Goal: Task Accomplishment & Management: Manage account settings

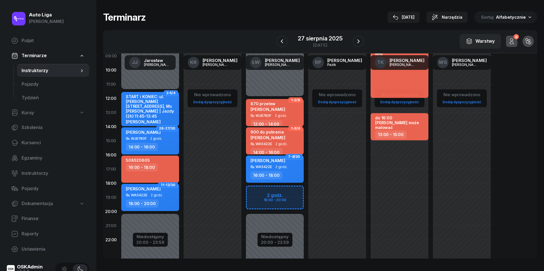
scroll to position [63, 0]
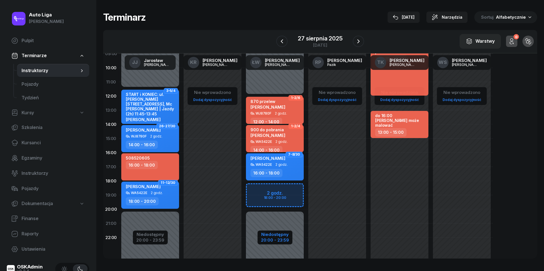
click at [273, 242] on div "20:00 - 23:59" at bounding box center [275, 240] width 28 height 6
select select "12"
select select "20"
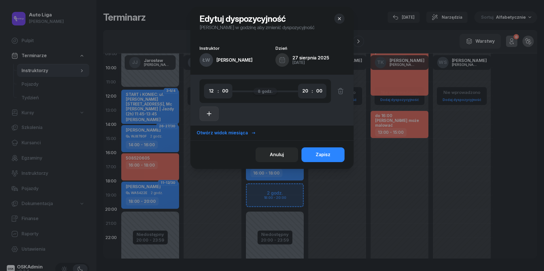
click at [214, 114] on button "button" at bounding box center [208, 114] width 19 height 15
select select "20"
select select "22"
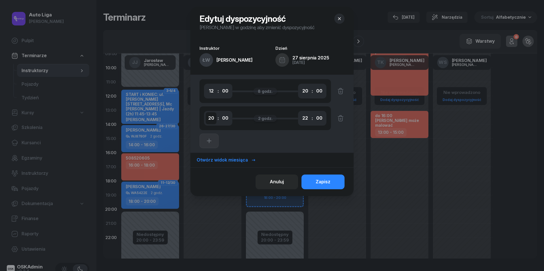
select select "09"
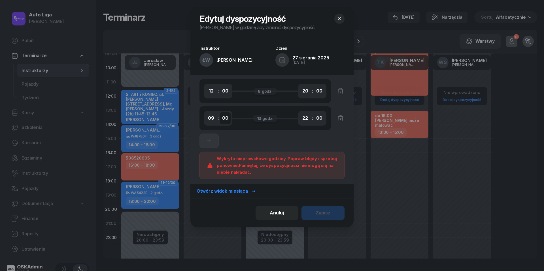
select select "30"
select select "11"
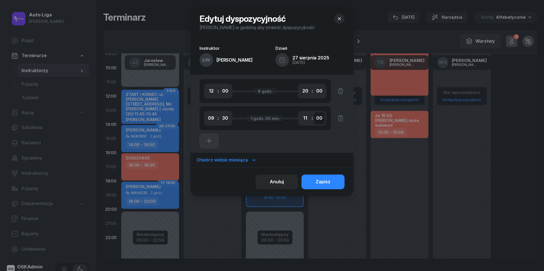
select select "30"
click at [322, 179] on div "Zapisz" at bounding box center [323, 181] width 15 height 7
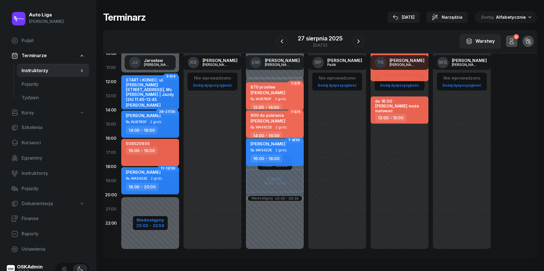
scroll to position [78, 0]
click at [146, 226] on div "20:00 - 23:59" at bounding box center [150, 226] width 28 height 6
select select "11"
select select "30"
select select "20"
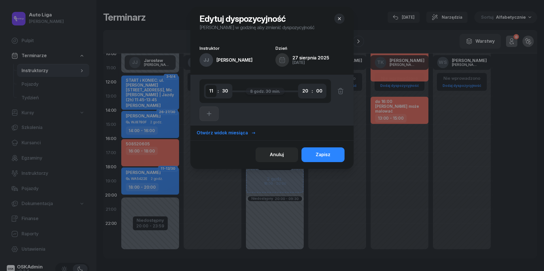
select select "09"
click at [331, 155] on button "Zapisz" at bounding box center [322, 155] width 43 height 15
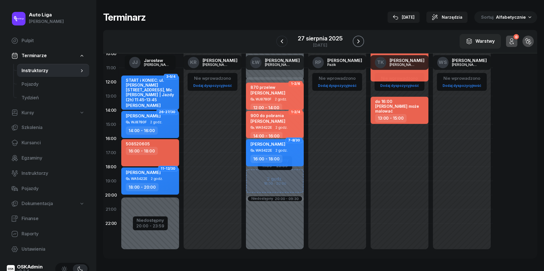
click at [357, 40] on icon "button" at bounding box center [358, 41] width 7 height 7
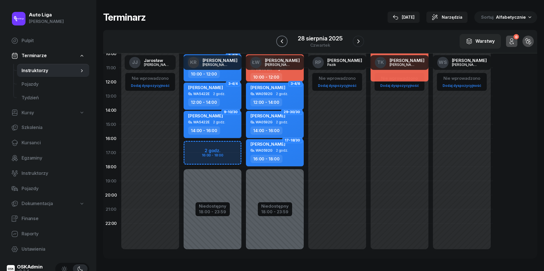
click at [282, 39] on icon "button" at bounding box center [281, 41] width 7 height 7
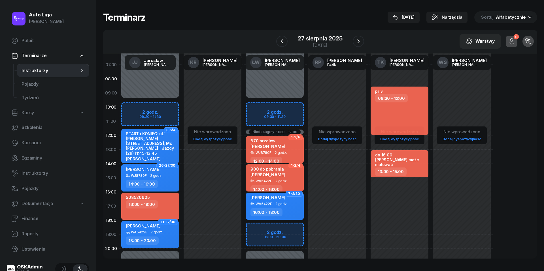
scroll to position [36, 0]
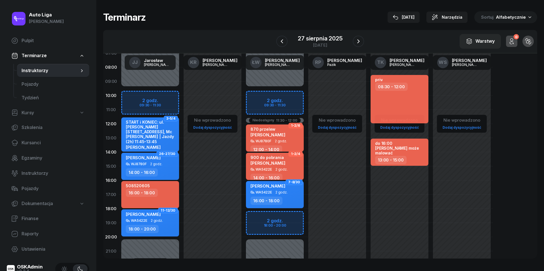
click at [167, 222] on div "[PERSON_NAME] WA5422E 2 godz. 18:00 - 20:00" at bounding box center [150, 223] width 58 height 27
select select "18"
select select "20"
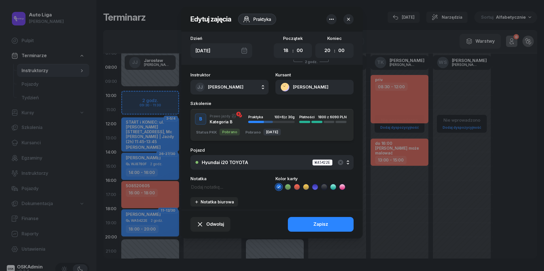
click at [265, 161] on div "Hyundai i20 TOYOTA WA5422E" at bounding box center [275, 162] width 147 height 7
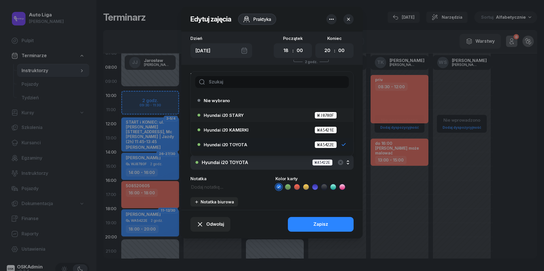
click at [254, 113] on div "Hyundai i20 STARY WJ8780F" at bounding box center [273, 115] width 139 height 7
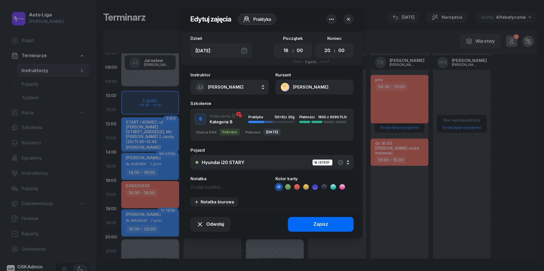
click at [310, 224] on button "Zapisz" at bounding box center [321, 224] width 66 height 15
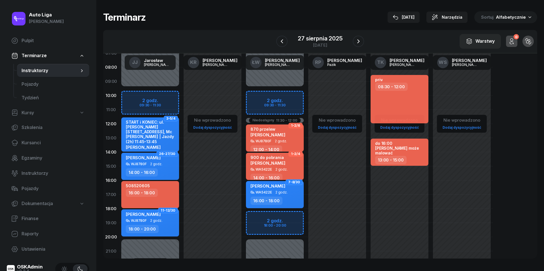
click at [306, 218] on div "Niedostępny 00:00 - 09:30 Niedostępny 20:00 - 23:59 Niedostępny 11:30 - 12:00 2…" at bounding box center [337, 166] width 62 height 269
select select "18"
select select "20"
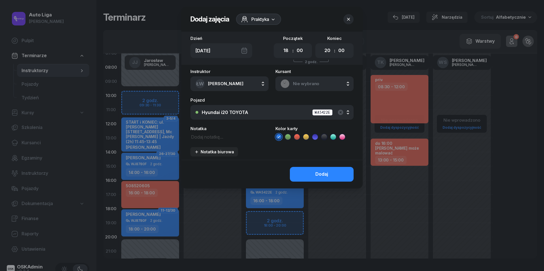
click at [308, 84] on span "Nie wybrano" at bounding box center [321, 83] width 56 height 7
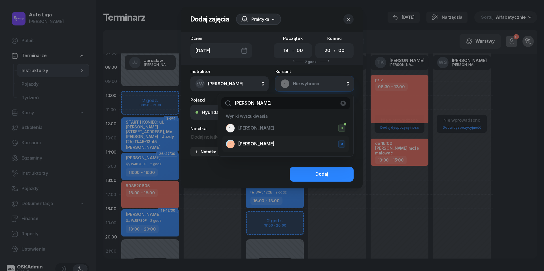
type input "[PERSON_NAME]"
click at [275, 142] on span "[PERSON_NAME]" at bounding box center [256, 144] width 36 height 7
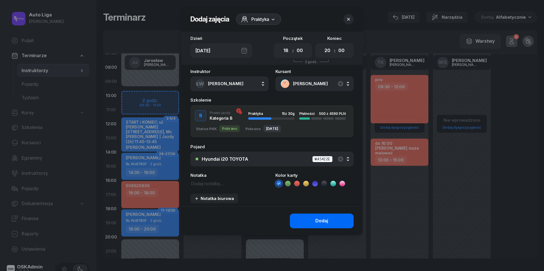
click at [313, 220] on button "Dodaj" at bounding box center [322, 221] width 64 height 15
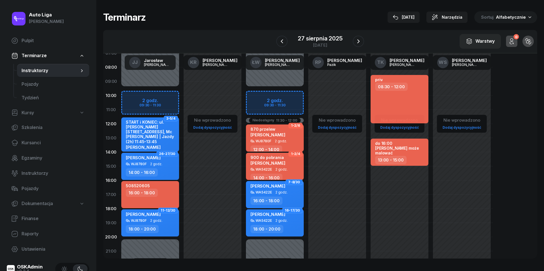
click at [306, 95] on div "Niedostępny 00:00 - 09:30 Niedostępny 20:00 - 23:59 Niedostępny 11:30 - 12:00 1…" at bounding box center [337, 166] width 62 height 269
select select "10"
select select "12"
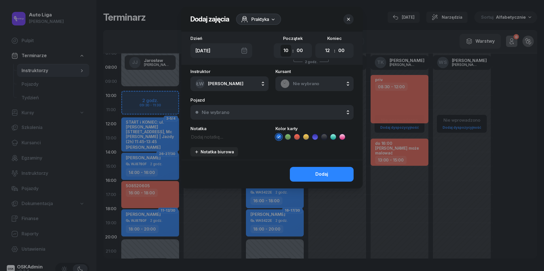
select select "09"
select select "30"
select select "11"
select select "30"
click at [320, 83] on span "Nie wybrano" at bounding box center [321, 83] width 56 height 7
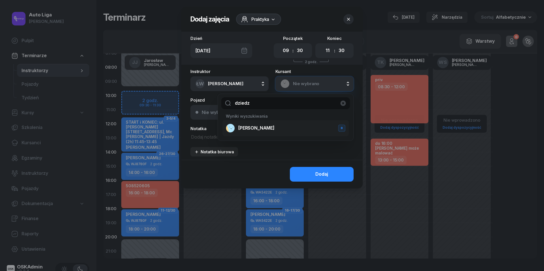
type input "dziedz"
click at [270, 130] on span "[PERSON_NAME]" at bounding box center [256, 128] width 36 height 7
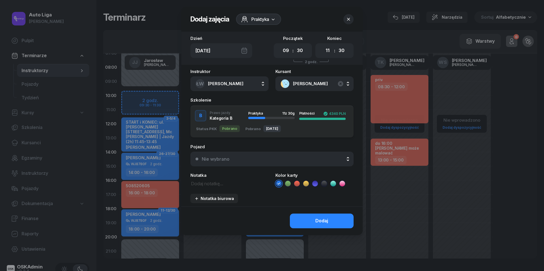
click at [265, 157] on div "Nie wybrano" at bounding box center [275, 159] width 147 height 5
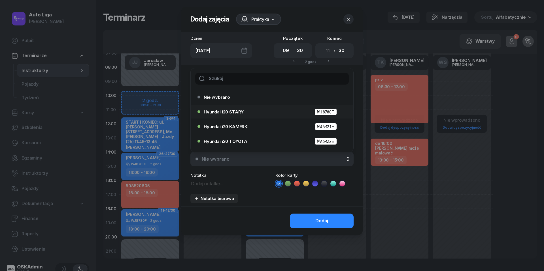
click at [246, 109] on div "Hyundai i20 STARY WJ8780F" at bounding box center [273, 111] width 139 height 7
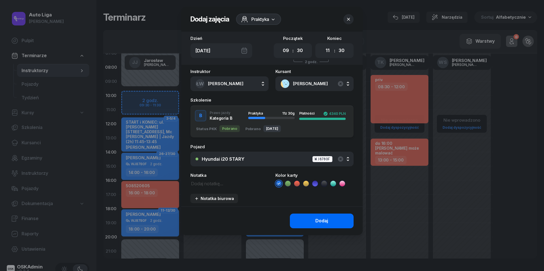
click at [330, 219] on button "Dodaj" at bounding box center [322, 221] width 64 height 15
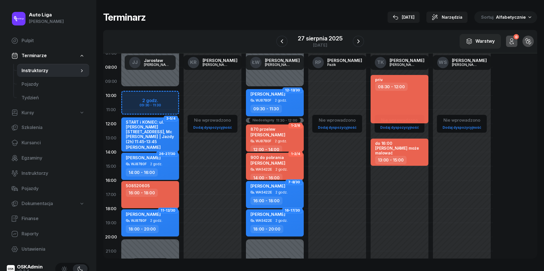
click at [181, 96] on div "Niedostępny 00:00 - 09:30 Niedostępny 20:00 - 23:59 3-5/4 START i KONIEC: ul. […" at bounding box center [212, 166] width 62 height 269
select select "10"
select select "11"
select select "30"
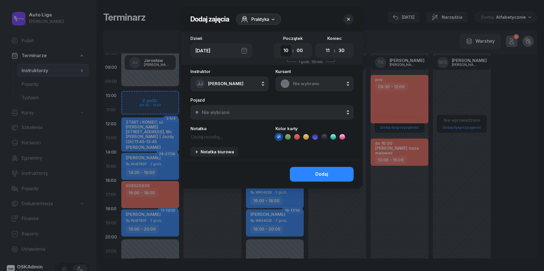
select select "09"
select select "30"
click at [307, 86] on span "Nie wybrano" at bounding box center [321, 83] width 56 height 7
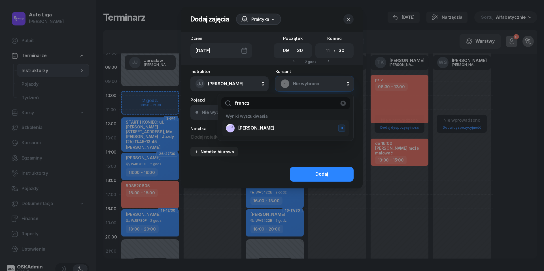
type input "francz"
click at [264, 127] on span "[PERSON_NAME]" at bounding box center [256, 128] width 36 height 7
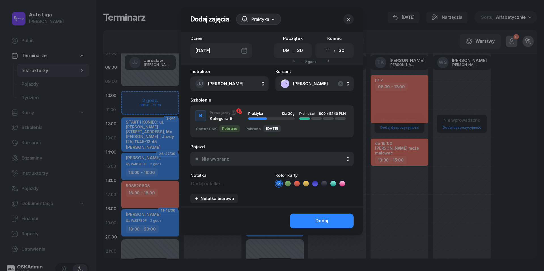
click at [250, 161] on div "Nie wybrano" at bounding box center [275, 159] width 147 height 5
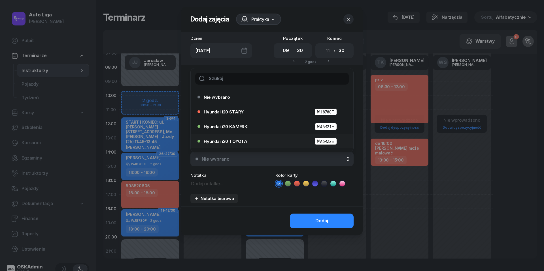
click at [244, 140] on span "Hyundai i20 TOYOTA" at bounding box center [226, 141] width 44 height 4
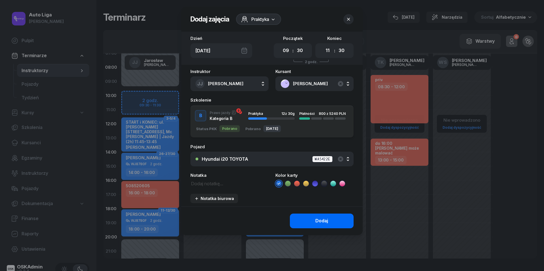
click at [331, 222] on button "Dodaj" at bounding box center [322, 221] width 64 height 15
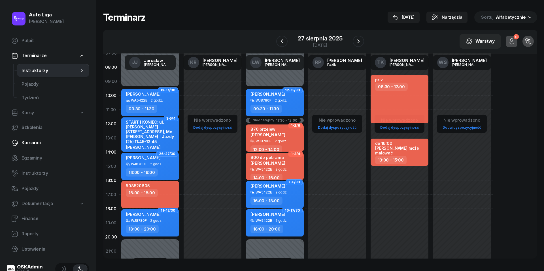
click at [24, 145] on span "Kursanci" at bounding box center [53, 142] width 63 height 7
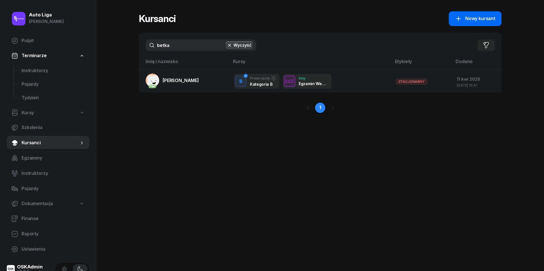
click at [489, 17] on span "Nowy kursant" at bounding box center [480, 18] width 30 height 7
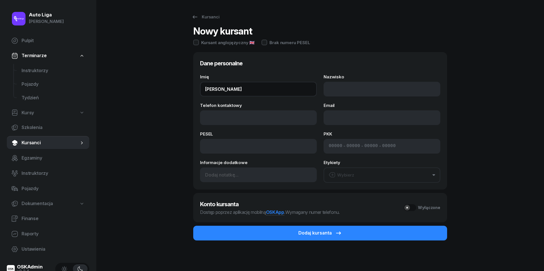
type input "[PERSON_NAME]"
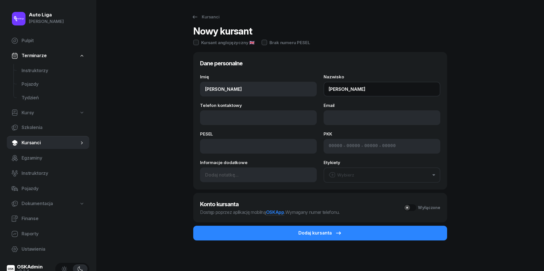
type input "[PERSON_NAME]"
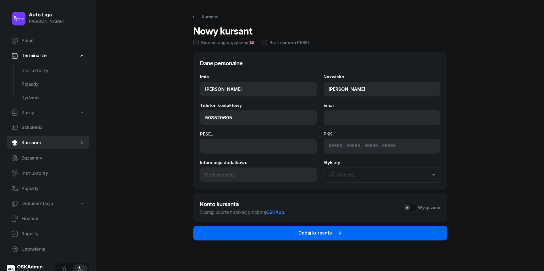
type input "508 520 605"
click at [357, 231] on button "Dodaj kursanta" at bounding box center [320, 233] width 254 height 15
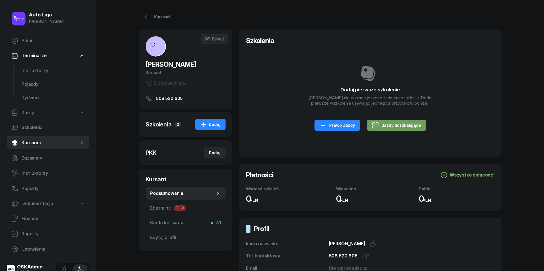
click at [392, 128] on div "Jazdy doszkalające" at bounding box center [396, 125] width 49 height 7
select select "B"
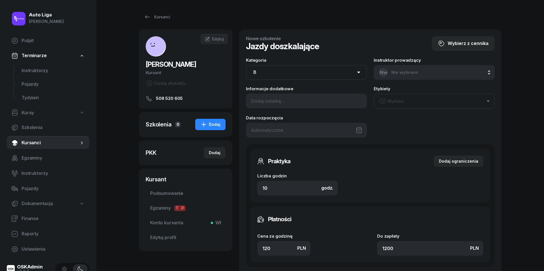
click at [307, 129] on div at bounding box center [306, 130] width 121 height 15
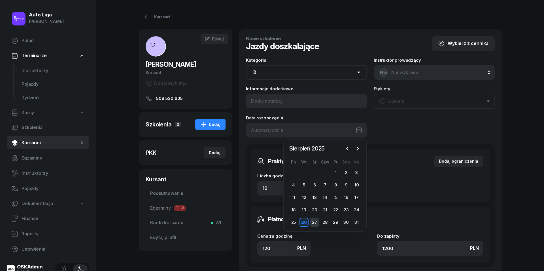
click at [314, 222] on div "27" at bounding box center [314, 222] width 9 height 9
type input "[DATE]"
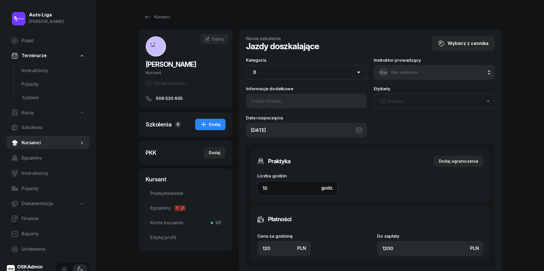
click at [285, 193] on input "10" at bounding box center [297, 188] width 80 height 15
type input "2"
type input "240"
type input "2"
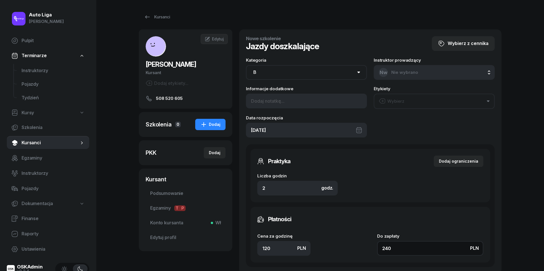
click at [416, 250] on input "240" at bounding box center [430, 248] width 106 height 15
type input "1.50"
type input "3"
type input "15"
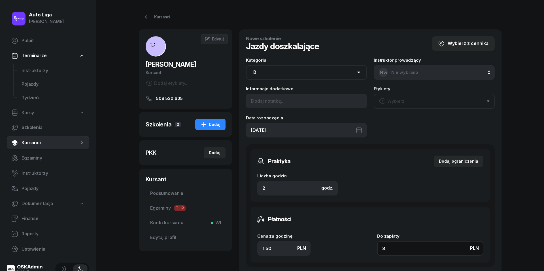
type input "30"
type input "150"
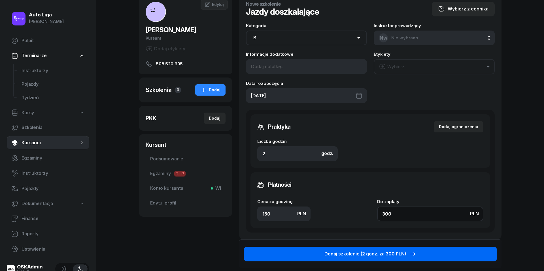
type input "300"
click at [387, 251] on div "Dodaj szkolenie (2 godz. za 300 PLN)" at bounding box center [370, 254] width 92 height 7
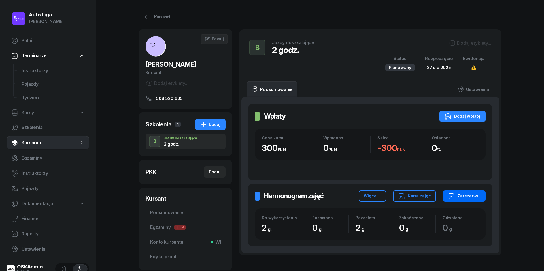
click at [465, 199] on div "Zarezerwuj" at bounding box center [464, 196] width 33 height 7
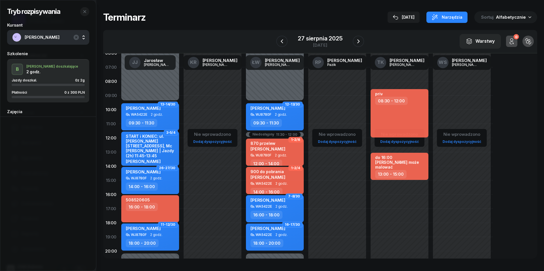
scroll to position [29, 0]
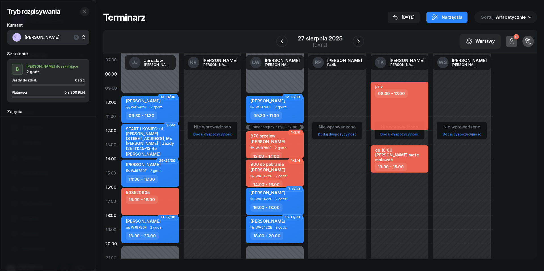
click at [163, 200] on div "16:00 - 18:00" at bounding box center [151, 200] width 50 height 8
select select "16"
select select "18"
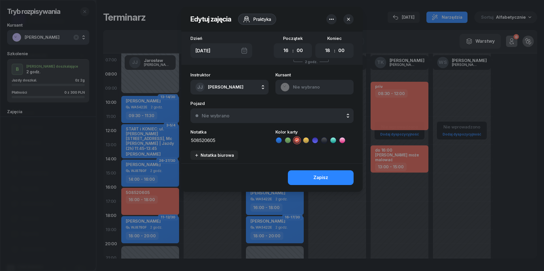
click at [330, 20] on icon "button" at bounding box center [331, 19] width 7 height 7
click at [330, 40] on link "Usuń" at bounding box center [328, 37] width 74 height 14
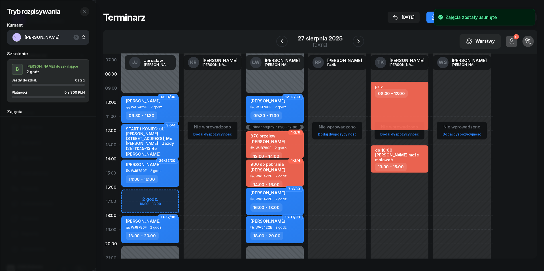
click at [287, 201] on div "WA5422E 2 godz." at bounding box center [275, 199] width 50 height 4
select select "16"
select select "18"
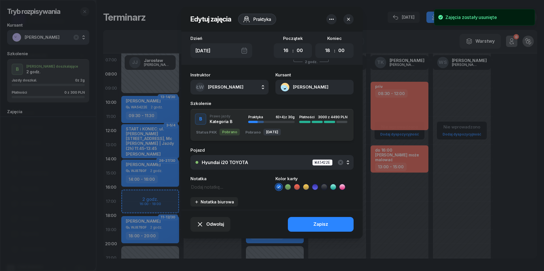
click at [241, 87] on button "ŁW [PERSON_NAME]" at bounding box center [229, 87] width 78 height 15
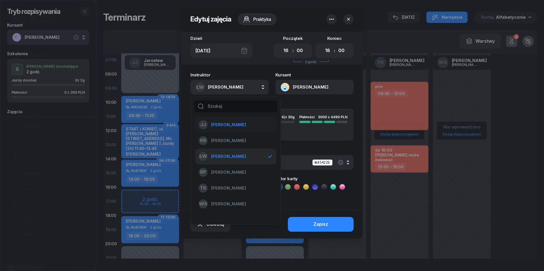
click at [240, 126] on span "[PERSON_NAME]" at bounding box center [228, 124] width 35 height 7
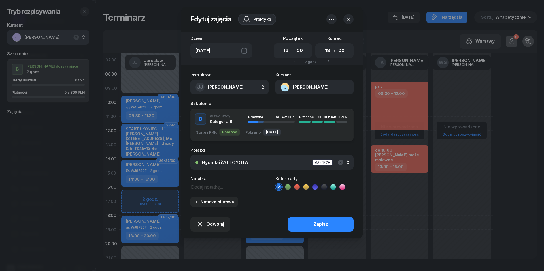
click at [258, 162] on div "Hyundai i20 TOYOTA WA5422E" at bounding box center [275, 162] width 147 height 7
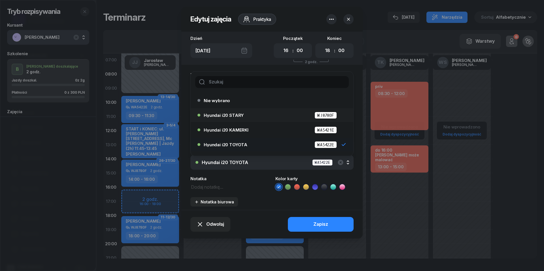
click at [252, 113] on div "Hyundai i20 STARY WJ8780F" at bounding box center [273, 115] width 139 height 7
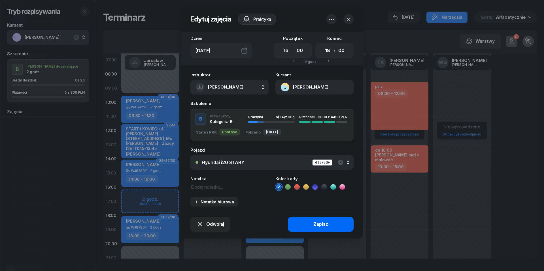
click at [320, 222] on div "Zapisz" at bounding box center [320, 224] width 15 height 7
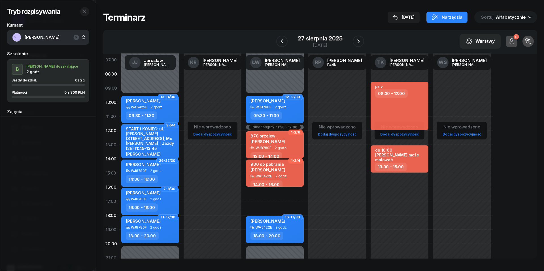
click at [306, 196] on div "Niedostępny 00:00 - 09:30 Niedostępny 20:00 - 23:59 Niedostępny 11:30 - 12:00 1…" at bounding box center [337, 173] width 62 height 269
select select "16"
select select "18"
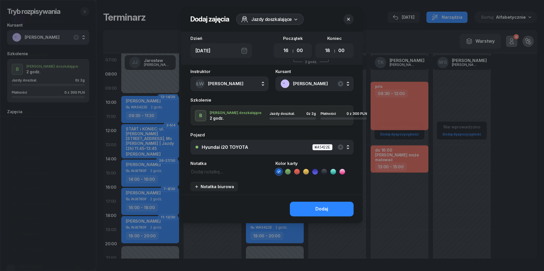
click at [204, 171] on textarea at bounding box center [229, 171] width 78 height 7
type textarea "300 do pobrania"
click at [295, 173] on icon at bounding box center [297, 172] width 6 height 6
click at [315, 211] on div "Dodaj" at bounding box center [321, 209] width 13 height 7
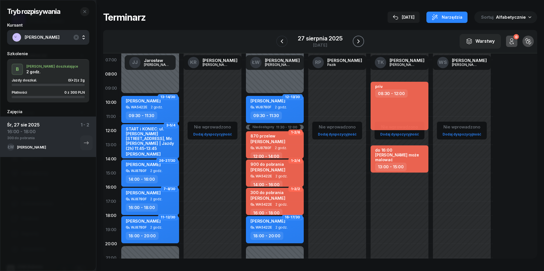
click at [357, 44] on icon "button" at bounding box center [358, 41] width 7 height 7
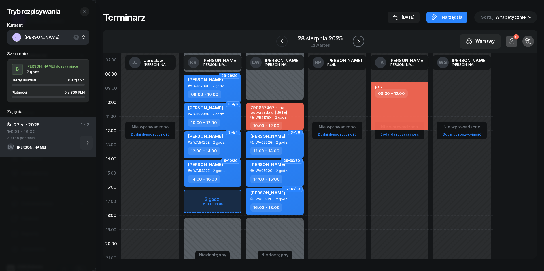
click at [357, 44] on icon "button" at bounding box center [358, 41] width 7 height 7
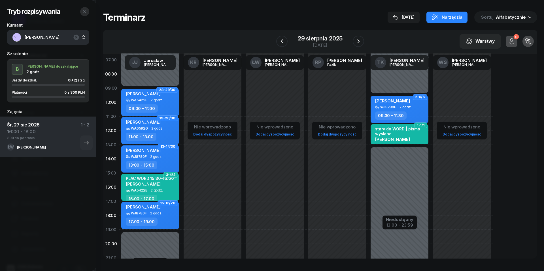
click at [84, 12] on icon "button" at bounding box center [84, 11] width 5 height 5
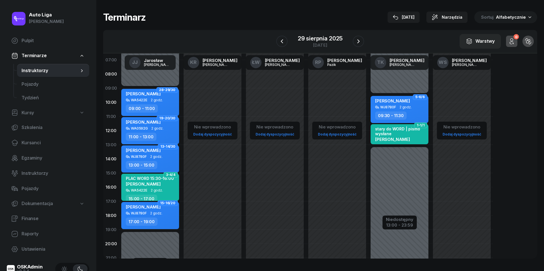
scroll to position [27, 0]
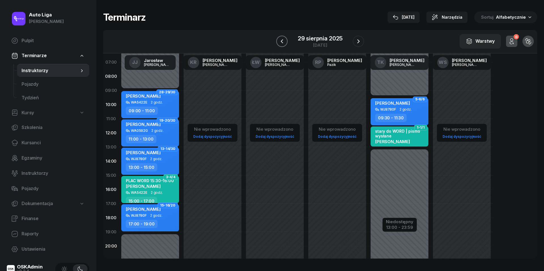
click at [280, 40] on icon "button" at bounding box center [281, 41] width 7 height 7
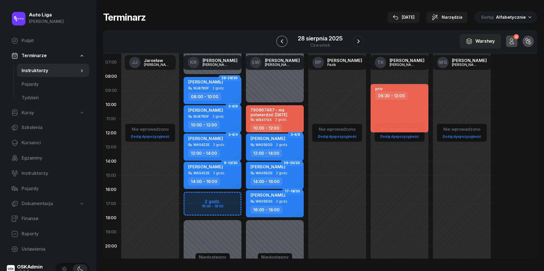
click at [280, 40] on icon "button" at bounding box center [281, 41] width 7 height 7
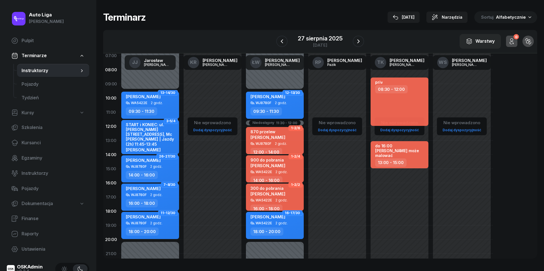
scroll to position [36, 0]
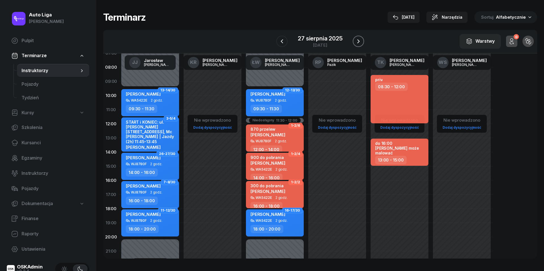
click at [355, 41] on icon "button" at bounding box center [358, 41] width 7 height 7
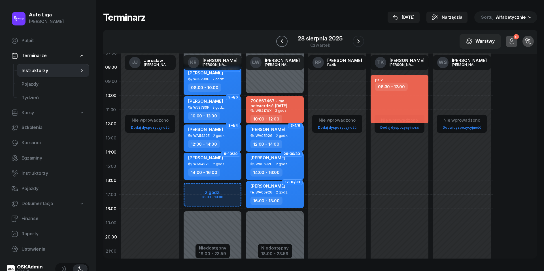
click at [283, 41] on icon "button" at bounding box center [281, 41] width 7 height 7
